Goal: Task Accomplishment & Management: Manage account settings

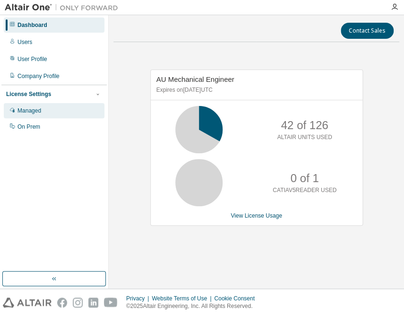
click at [36, 113] on div "Managed" at bounding box center [29, 111] width 24 height 8
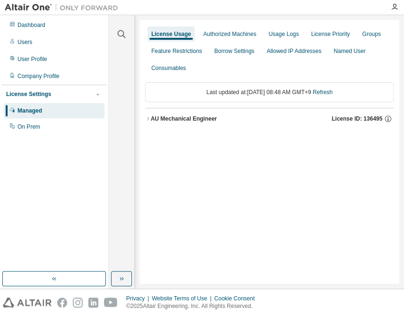
click at [209, 120] on div "AU Mechanical Engineer" at bounding box center [184, 119] width 66 height 8
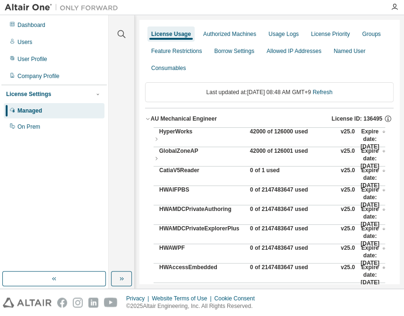
click at [284, 130] on div "42000 of 126000 used" at bounding box center [292, 139] width 85 height 23
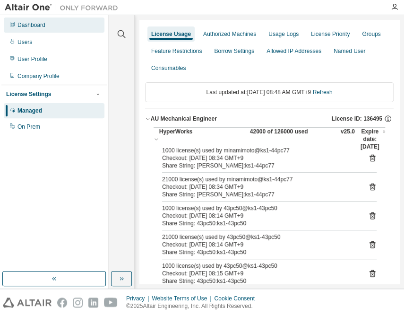
click at [22, 28] on div "Dashboard" at bounding box center [31, 25] width 28 height 8
